Goal: Go to known website: Go to known website

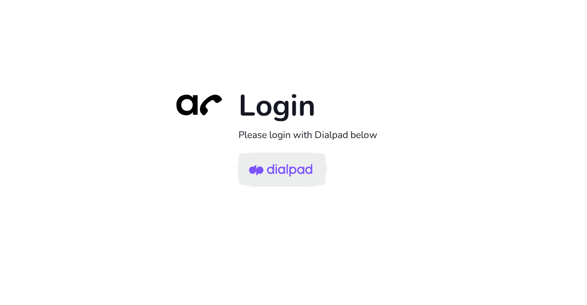
click at [301, 177] on img at bounding box center [280, 170] width 63 height 30
click at [301, 172] on img at bounding box center [280, 170] width 63 height 30
click at [294, 158] on img at bounding box center [280, 170] width 63 height 30
click at [310, 177] on img at bounding box center [280, 170] width 63 height 30
